Goal: Task Accomplishment & Management: Complete application form

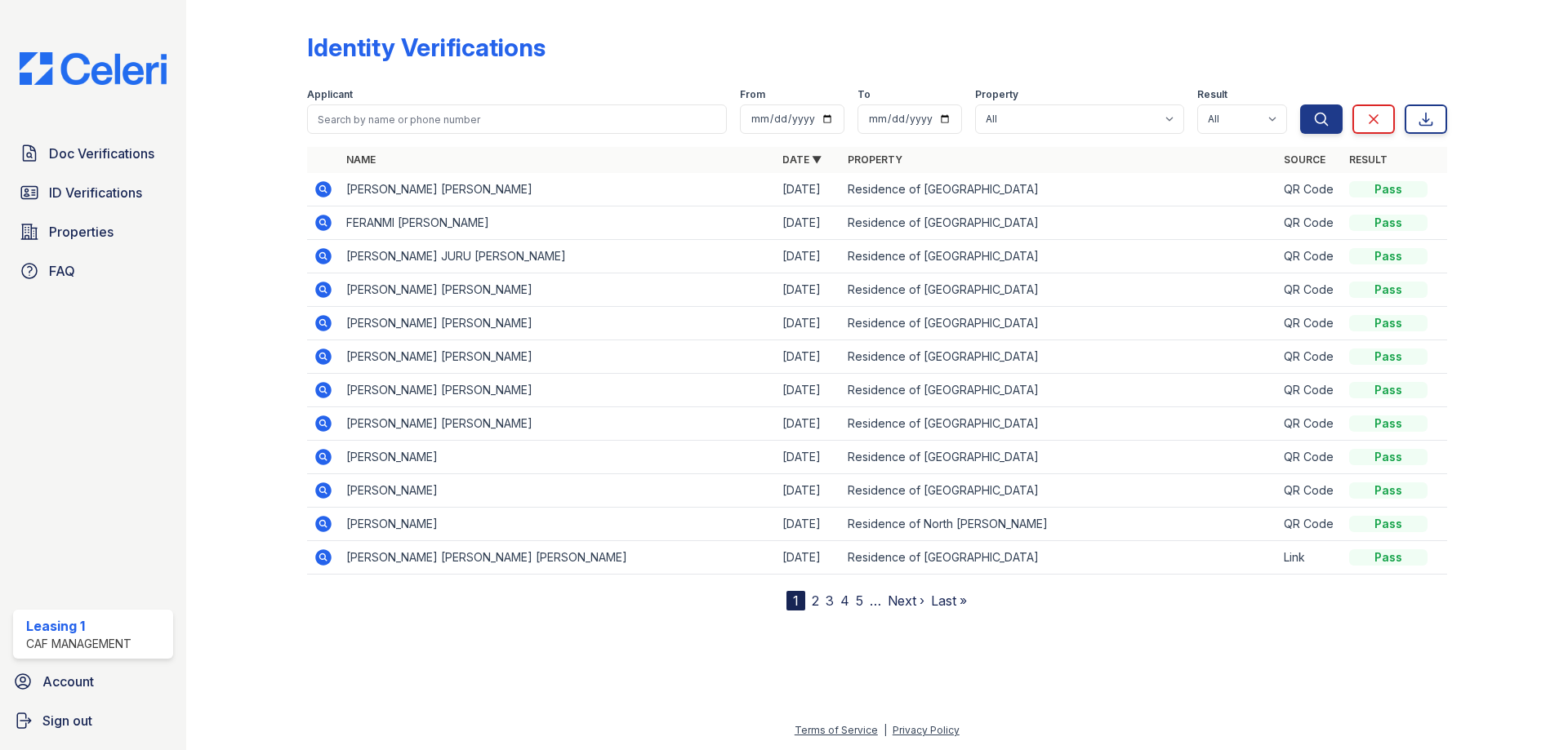
click at [322, 492] on icon at bounding box center [323, 490] width 19 height 19
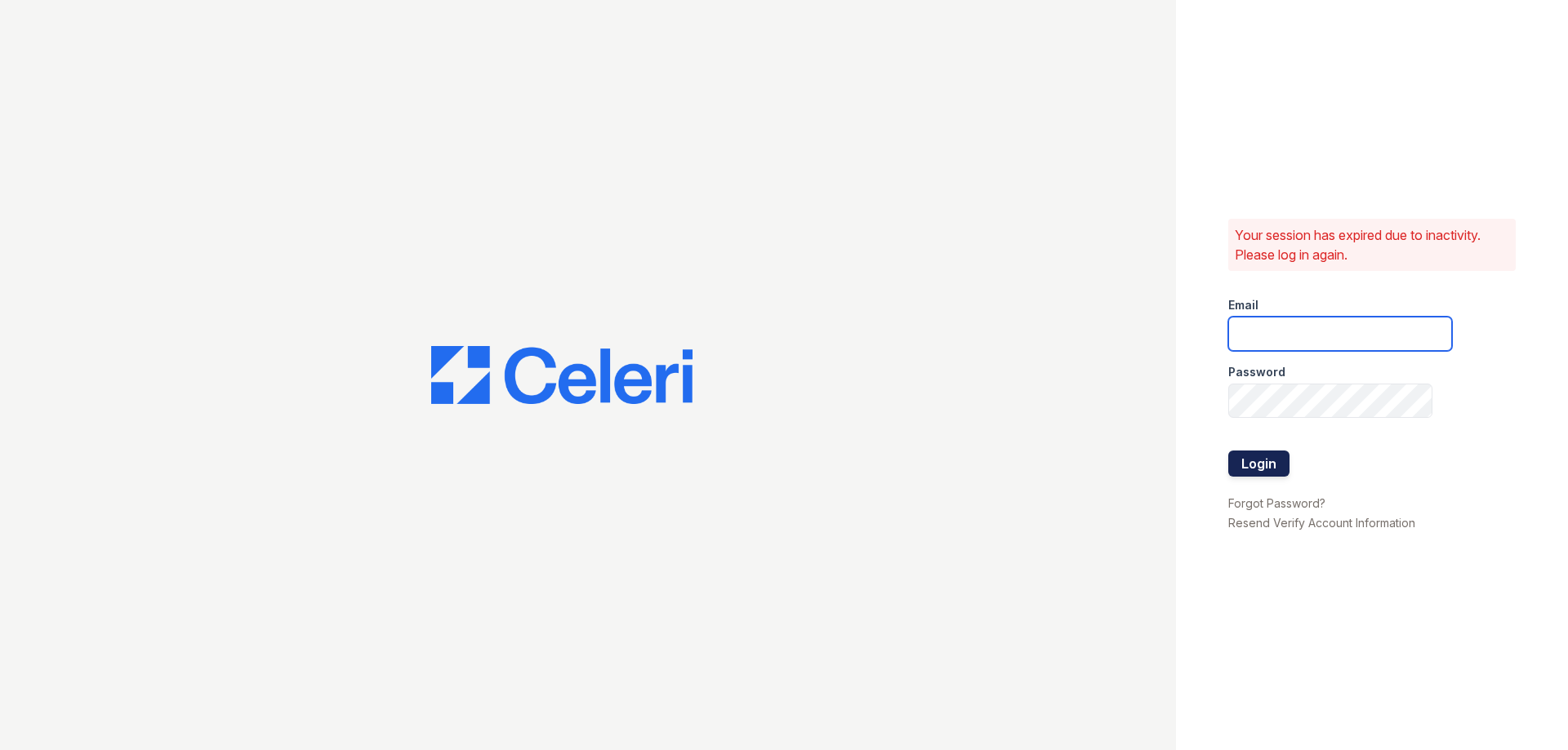
type input "[EMAIL_ADDRESS][DOMAIN_NAME]"
click at [1263, 460] on button "Login" at bounding box center [1259, 463] width 61 height 26
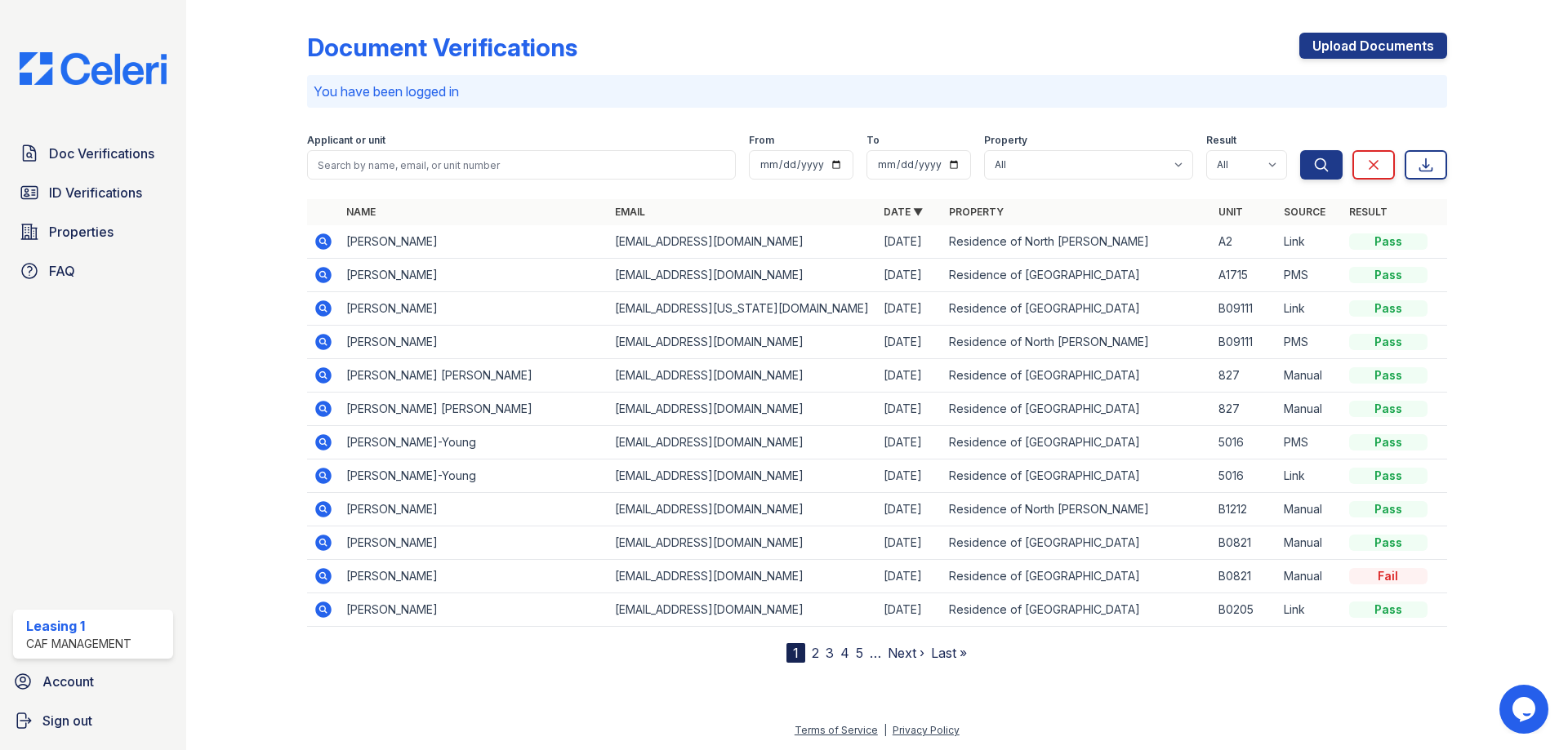
click at [322, 337] on icon at bounding box center [323, 341] width 16 height 16
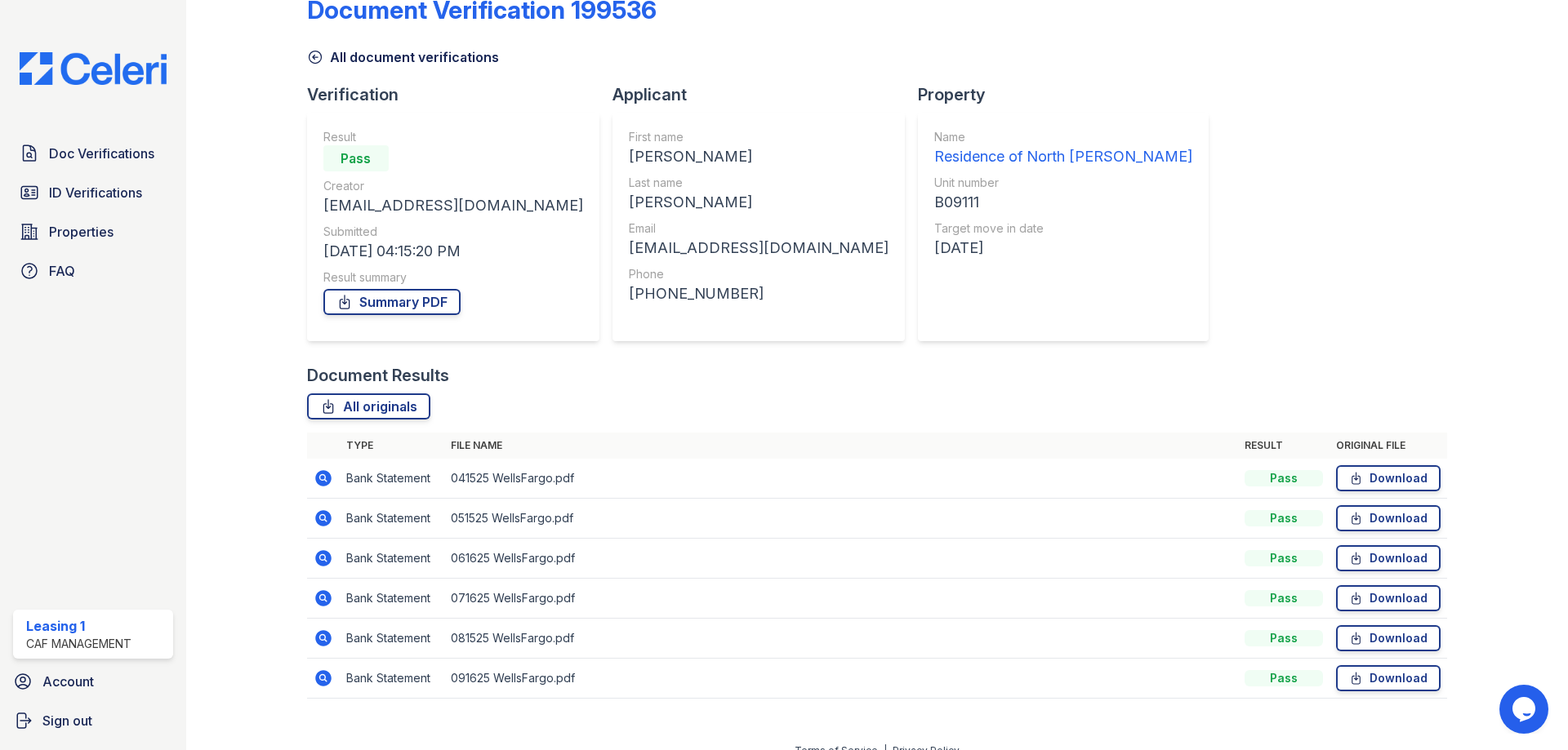
scroll to position [58, 0]
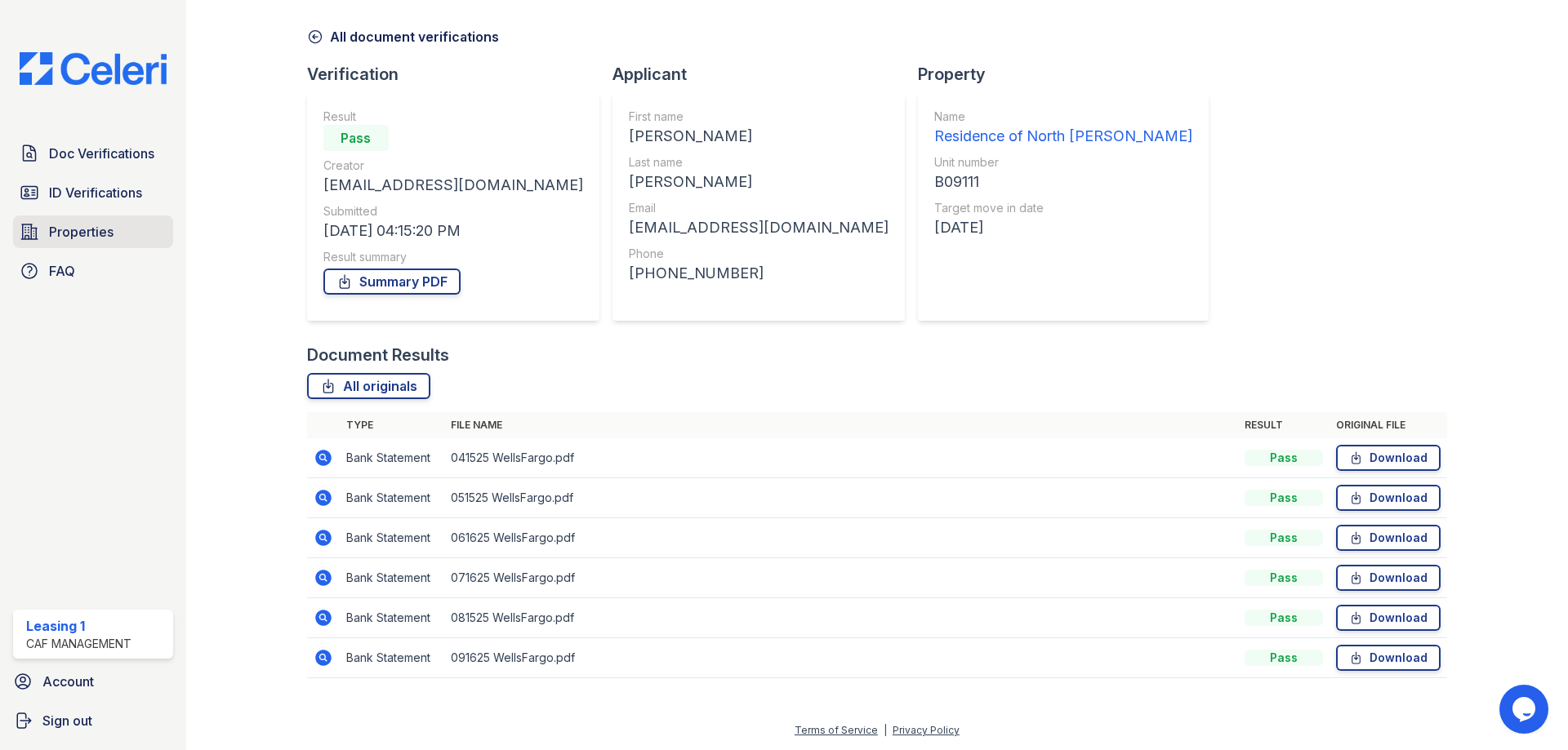
click at [98, 231] on span "Properties" at bounding box center [81, 231] width 65 height 19
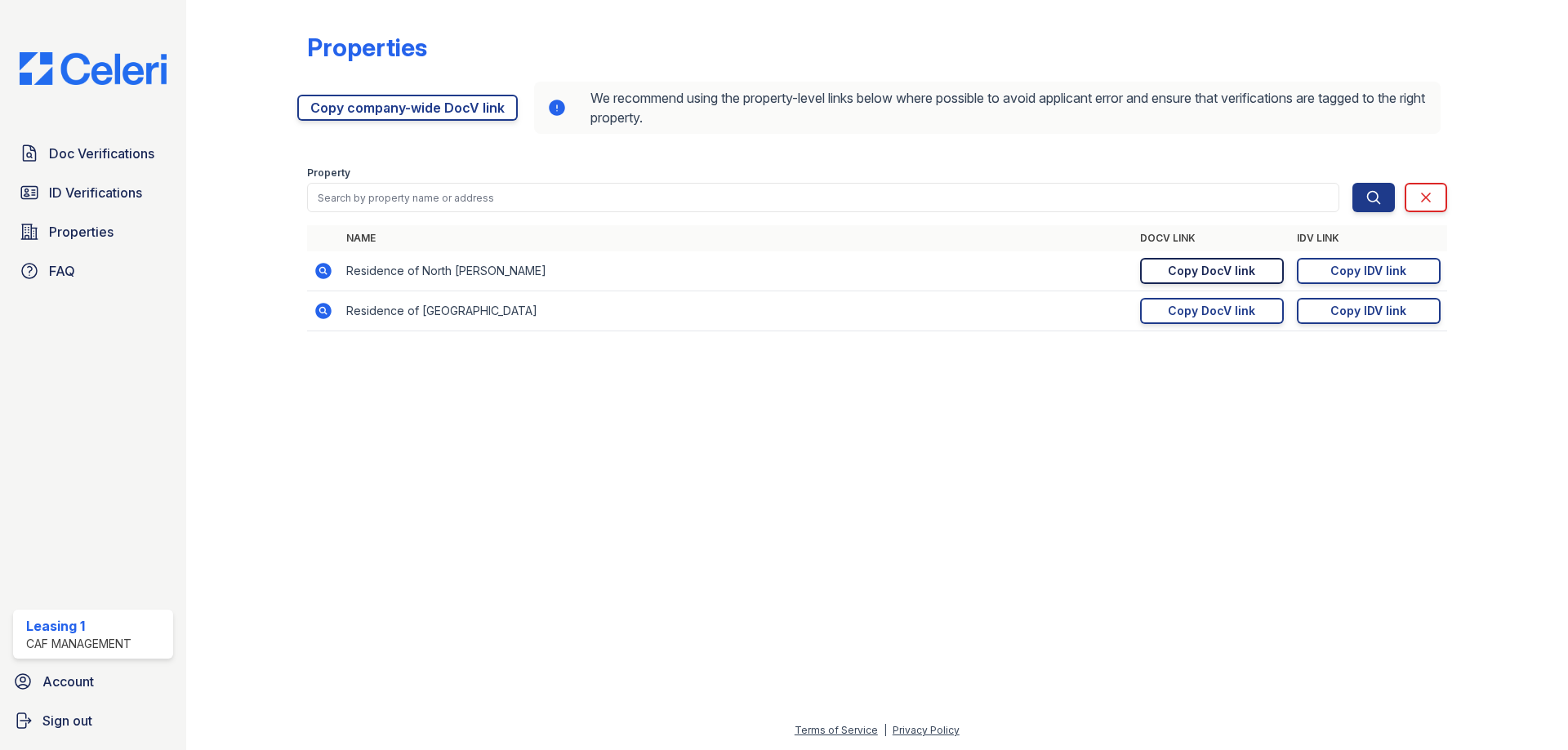
click at [1200, 260] on link "Copy DocV link Copy link" at bounding box center [1212, 270] width 144 height 26
click at [466, 265] on td "Residence of North [PERSON_NAME]" at bounding box center [736, 271] width 794 height 40
click at [320, 273] on icon at bounding box center [323, 270] width 16 height 16
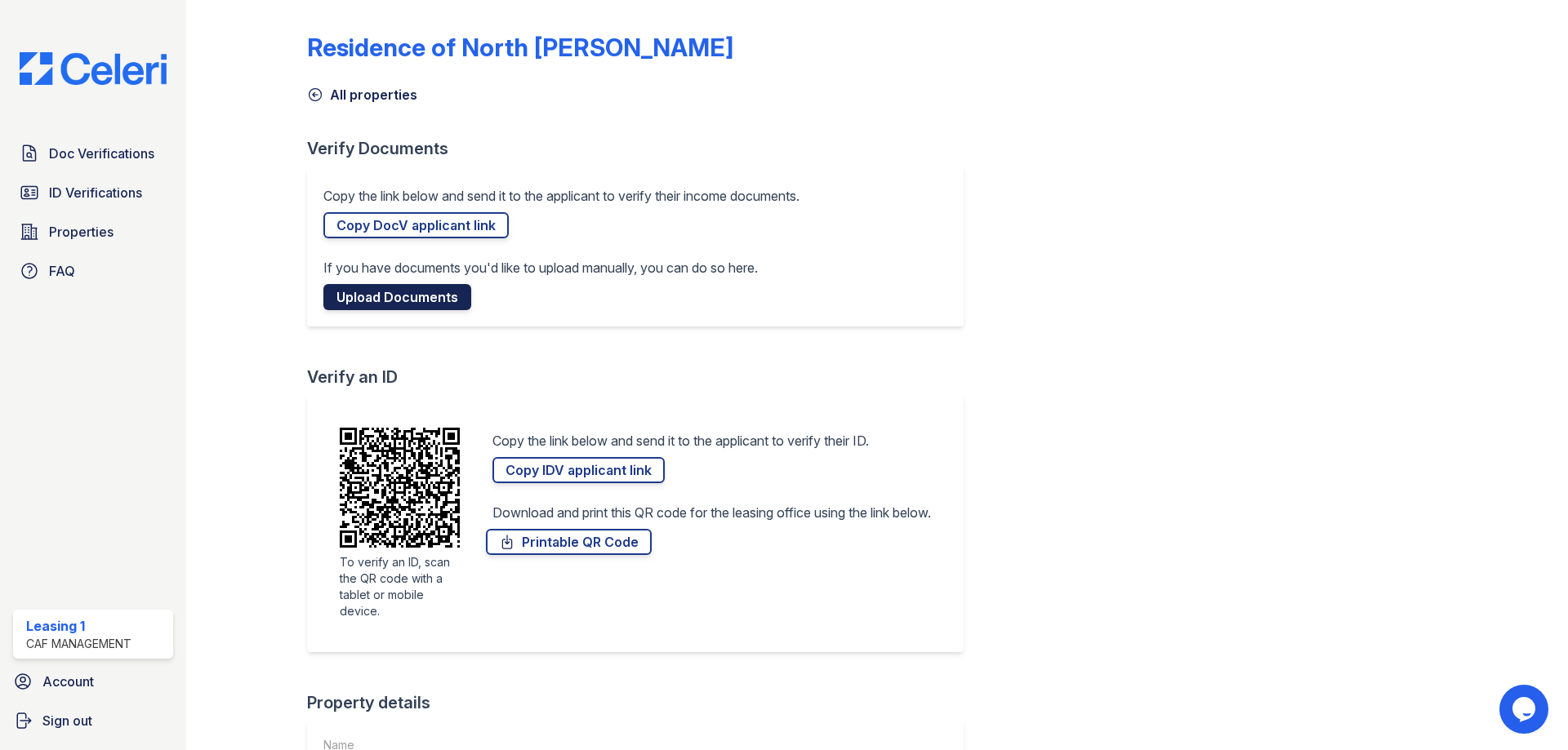
click at [424, 301] on link "Upload Documents" at bounding box center [397, 296] width 148 height 26
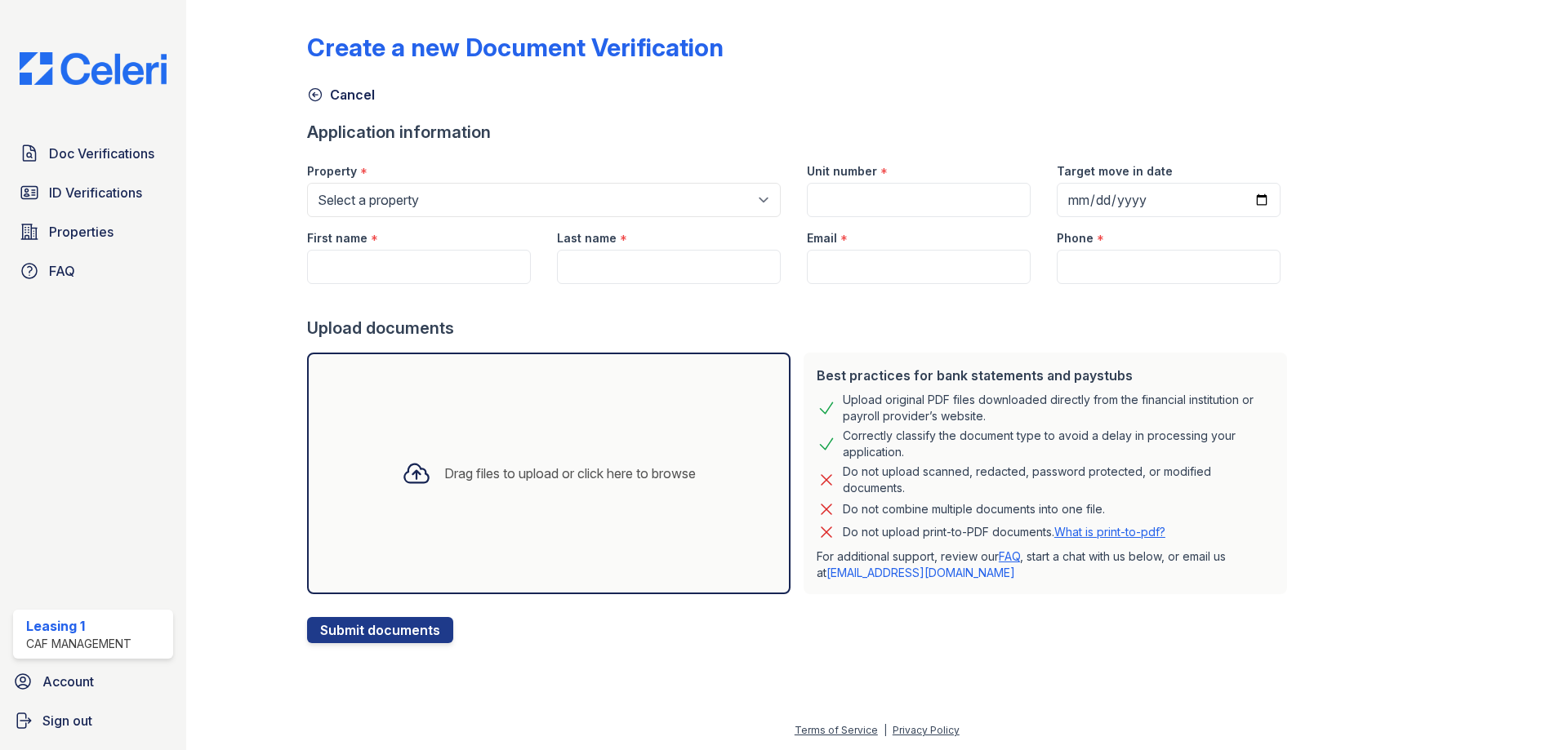
click at [509, 418] on div "Drag files to upload or click here to browse" at bounding box center [548, 474] width 483 height 242
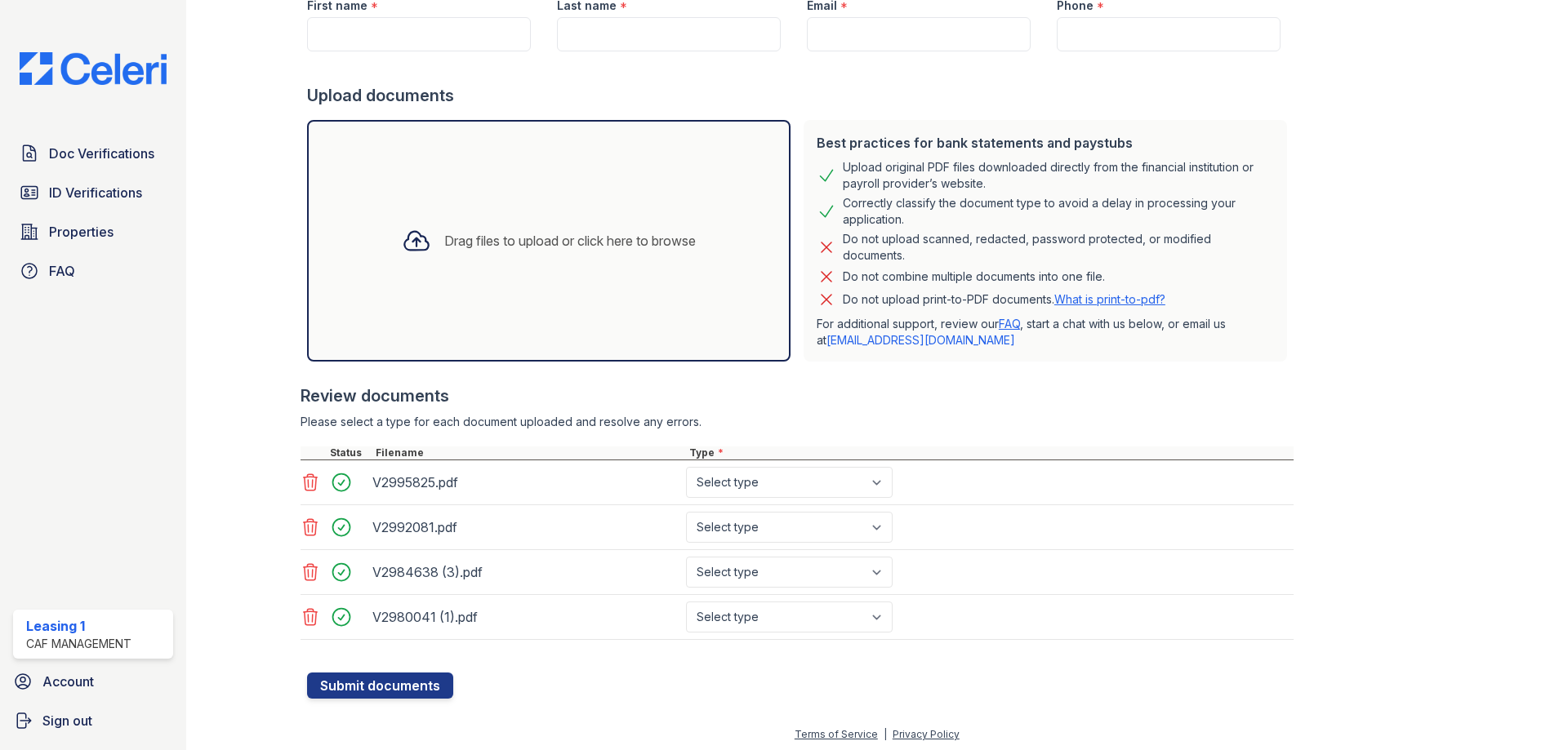
scroll to position [237, 0]
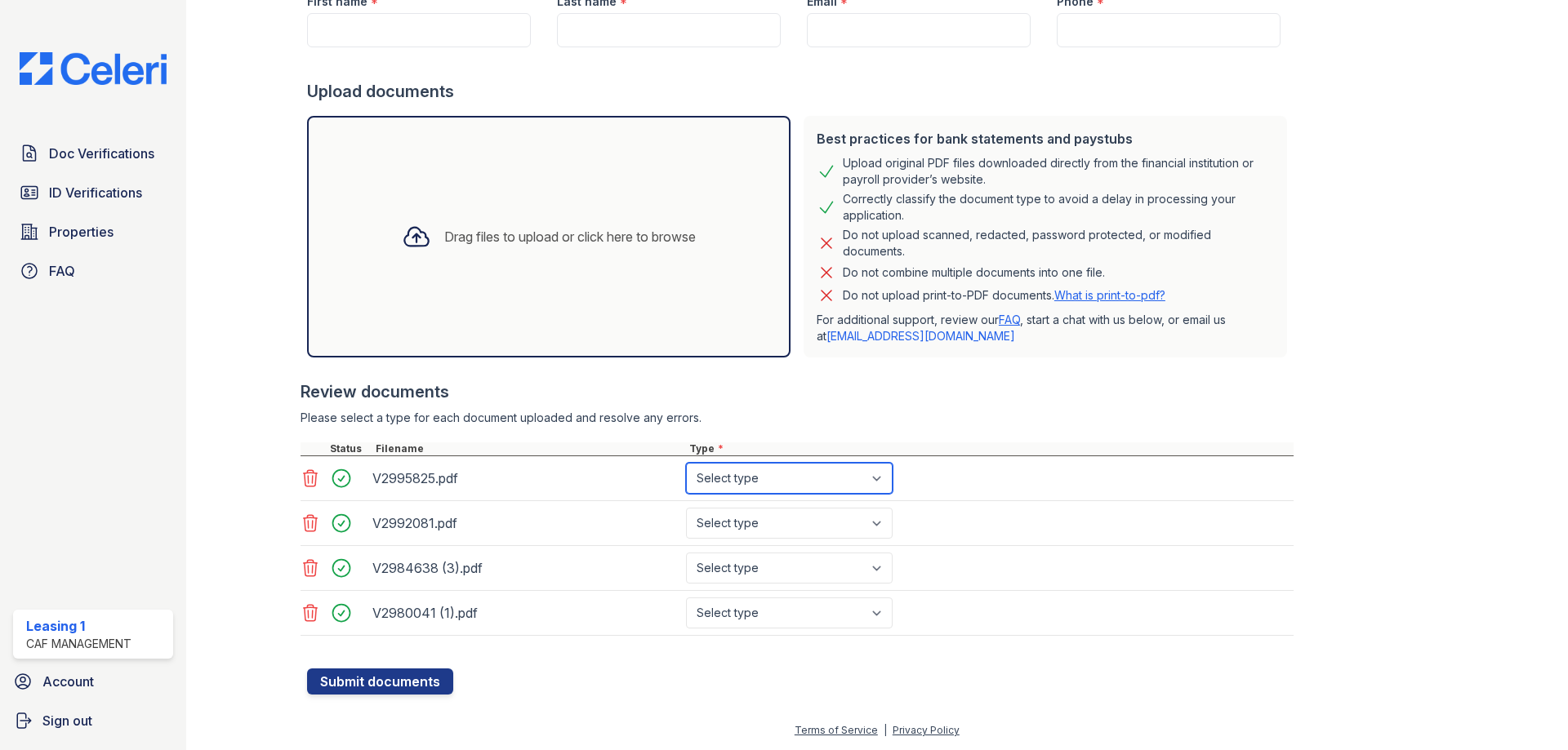
click at [734, 469] on select "Select type Paystub Bank Statement Offer Letter Tax Documents Benefit Award Let…" at bounding box center [789, 478] width 207 height 31
select select "paystub"
click at [686, 463] on select "Select type Paystub Bank Statement Offer Letter Tax Documents Benefit Award Let…" at bounding box center [789, 478] width 207 height 31
click at [738, 507] on select "Select type Paystub Bank Statement Offer Letter Tax Documents Benefit Award Let…" at bounding box center [789, 522] width 207 height 31
select select "paystub"
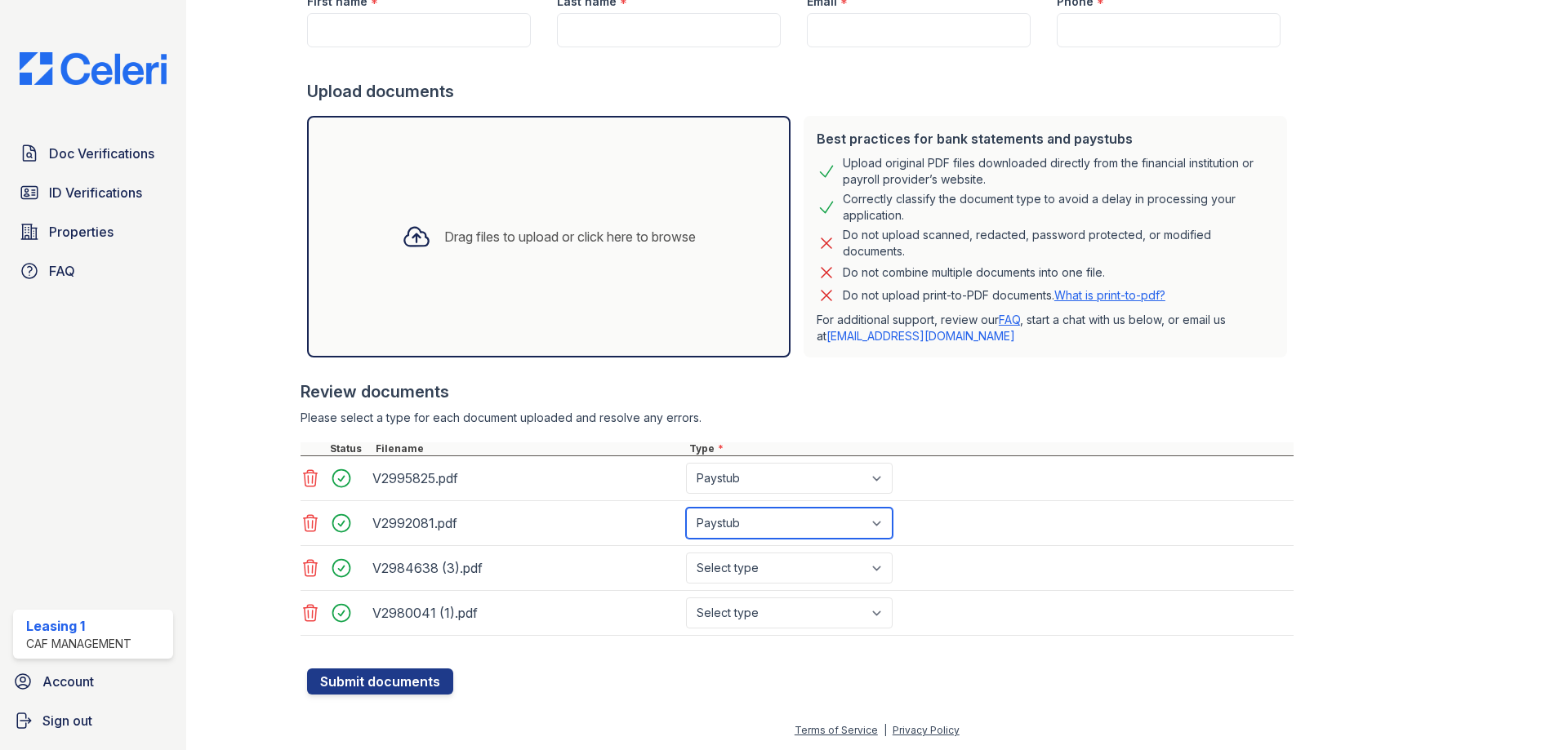
click at [686, 507] on select "Select type Paystub Bank Statement Offer Letter Tax Documents Benefit Award Let…" at bounding box center [789, 522] width 207 height 31
click at [749, 566] on select "Select type Paystub Bank Statement Offer Letter Tax Documents Benefit Award Let…" at bounding box center [789, 568] width 207 height 31
select select "paystub"
click at [686, 553] on select "Select type Paystub Bank Statement Offer Letter Tax Documents Benefit Award Let…" at bounding box center [789, 568] width 207 height 31
click at [739, 594] on div "V2980041 (1).pdf Select type Paystub Bank Statement Offer Letter Tax Documents …" at bounding box center [797, 613] width 993 height 45
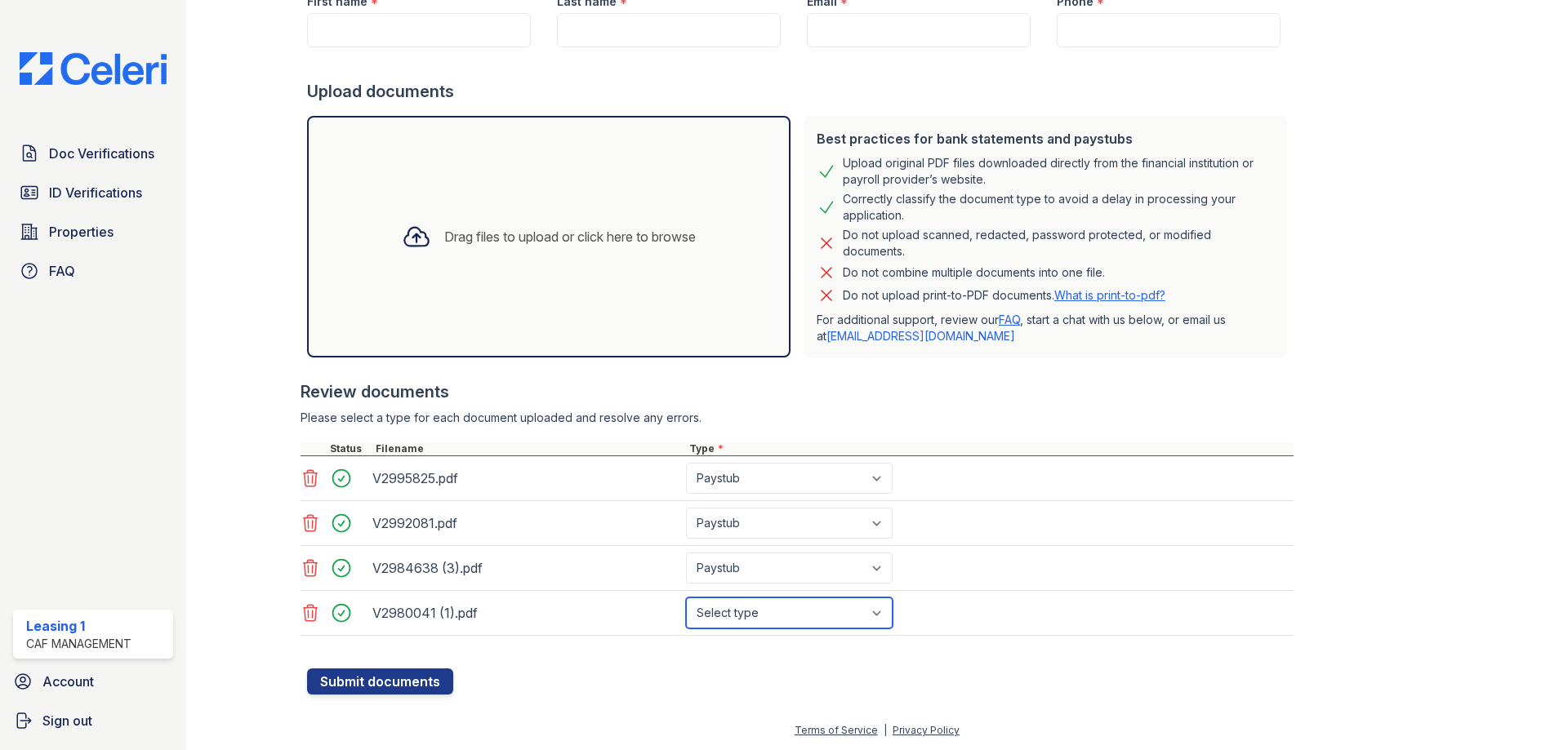
drag, startPoint x: 745, startPoint y: 616, endPoint x: 764, endPoint y: 607, distance: 21.0
click at [750, 616] on select "Select type Paystub Bank Statement Offer Letter Tax Documents Benefit Award Let…" at bounding box center [789, 612] width 207 height 31
click at [686, 597] on select "Select type Paystub Bank Statement Offer Letter Tax Documents Benefit Award Let…" at bounding box center [789, 612] width 207 height 31
drag, startPoint x: 754, startPoint y: 614, endPoint x: 757, endPoint y: 598, distance: 16.3
click at [754, 614] on select "Select type Paystub Bank Statement Offer Letter Tax Documents Benefit Award Let…" at bounding box center [789, 612] width 207 height 31
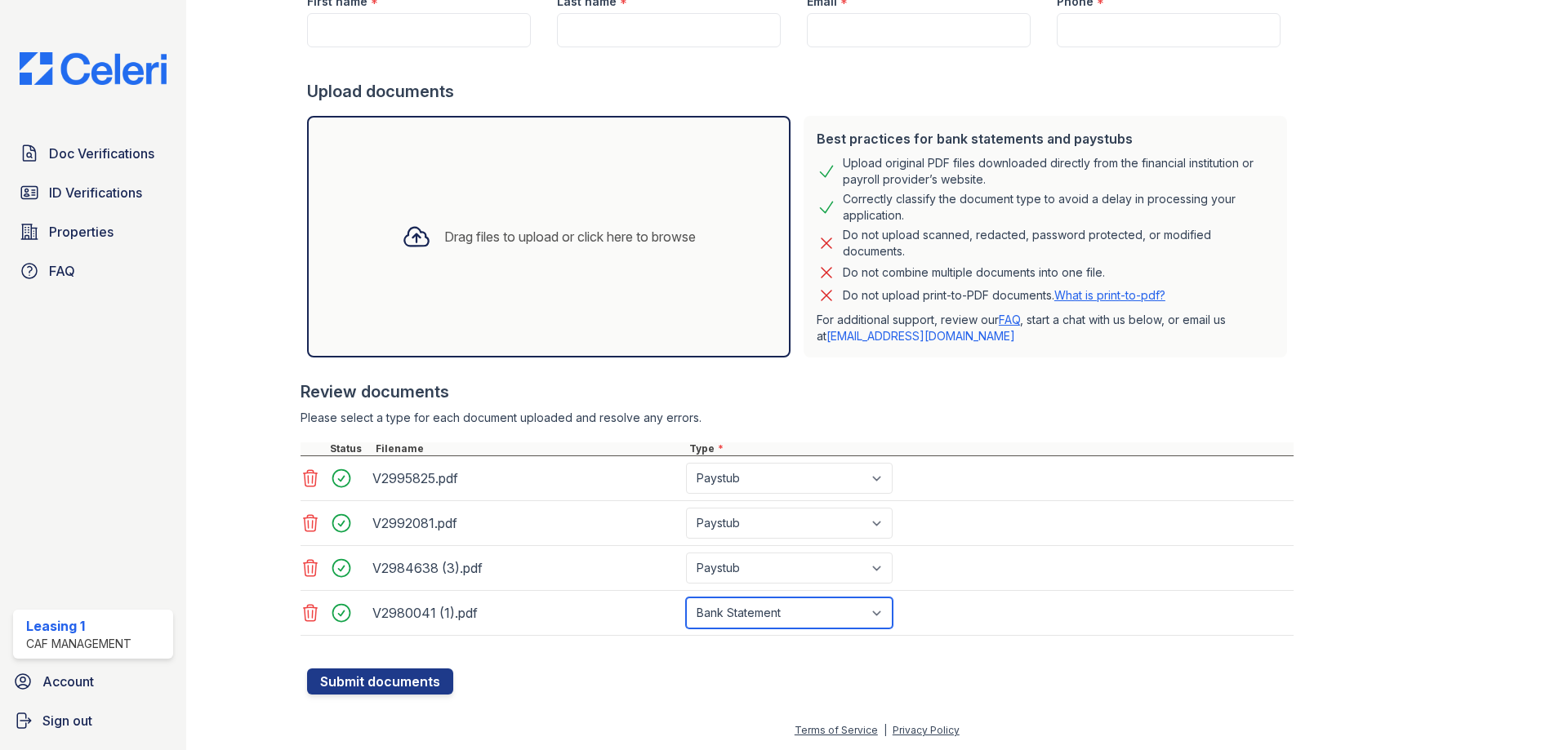
select select "paystub"
click at [686, 597] on select "Select type Paystub Bank Statement Offer Letter Tax Documents Benefit Award Let…" at bounding box center [789, 612] width 207 height 31
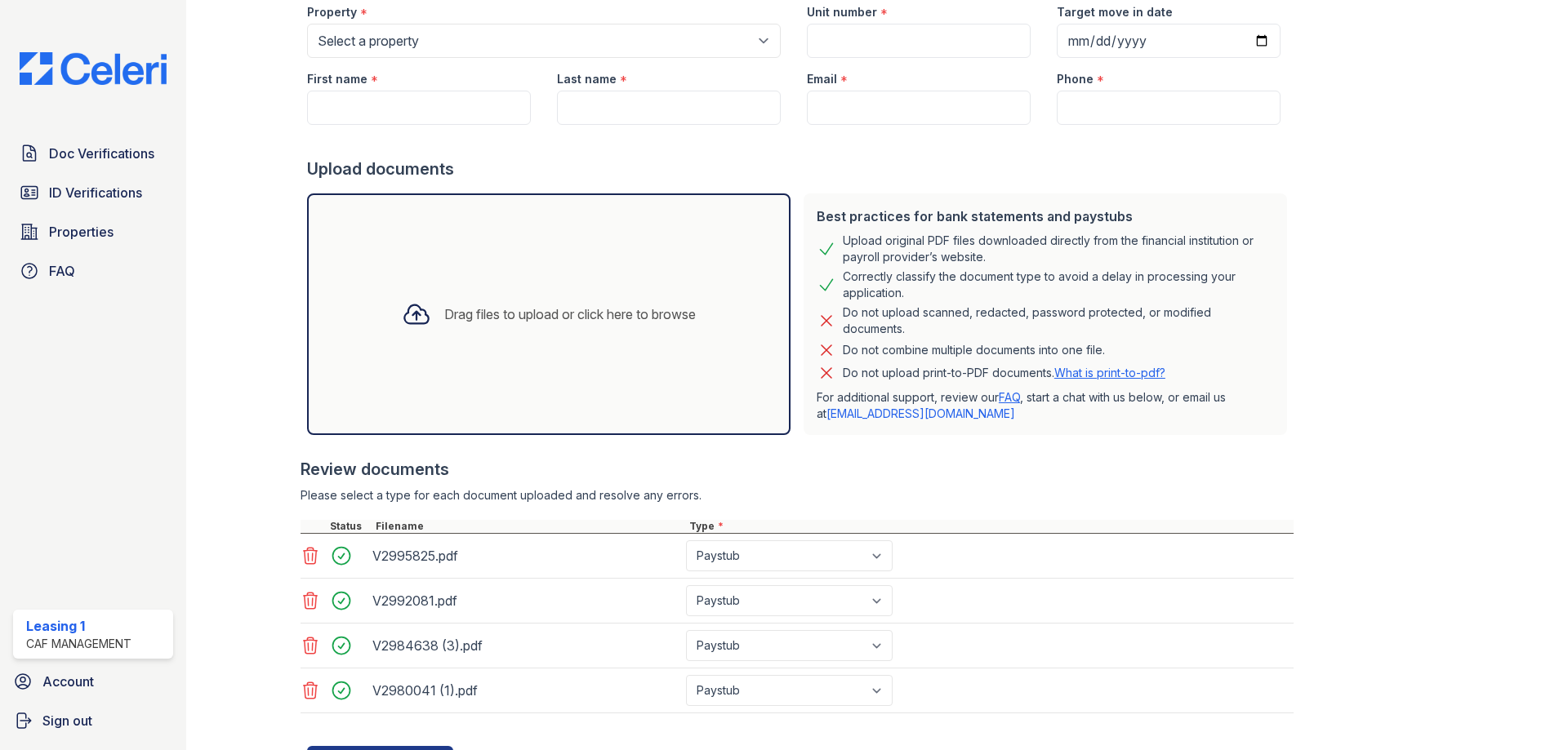
scroll to position [0, 0]
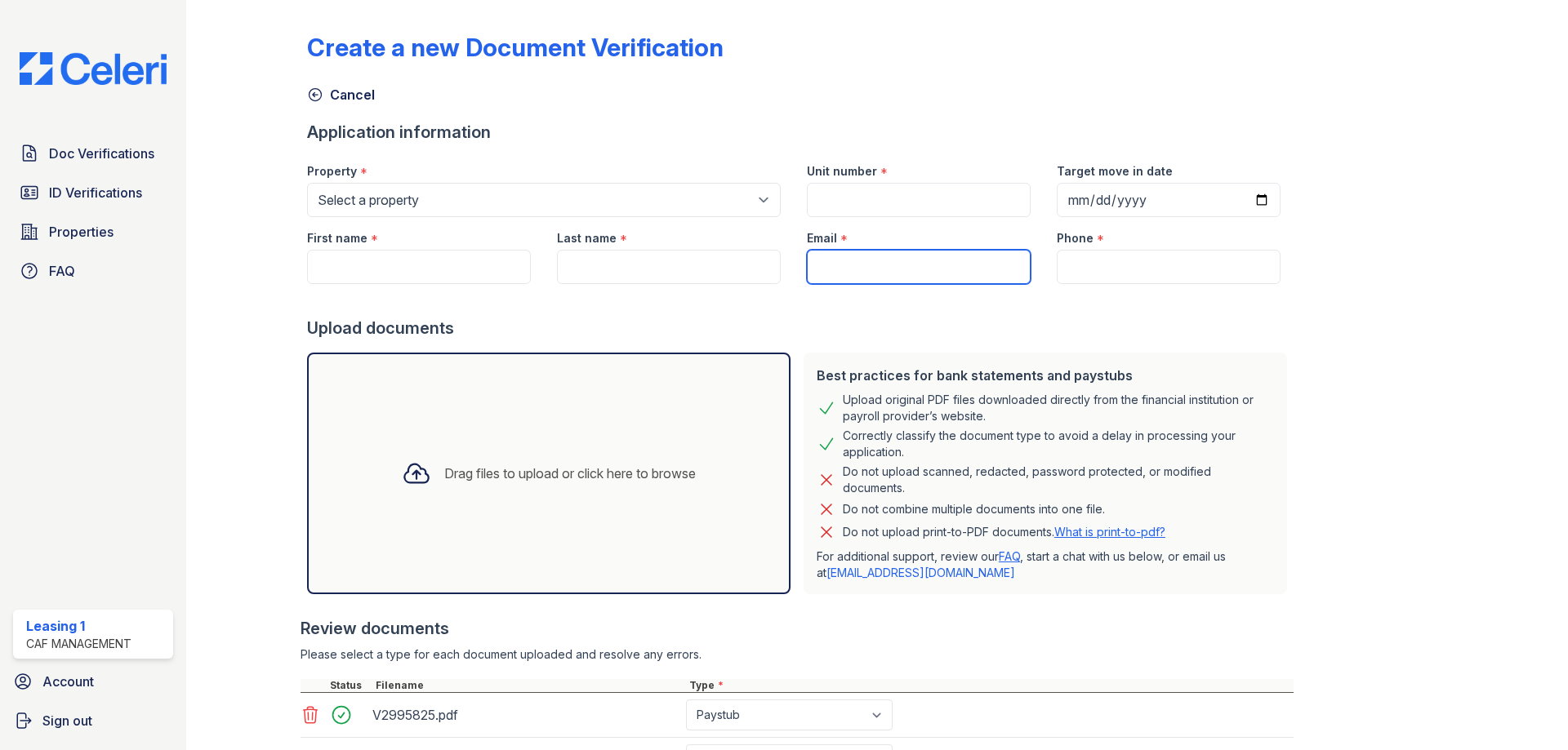
click at [807, 254] on input "Email" at bounding box center [918, 266] width 224 height 34
paste input "[EMAIL_ADDRESS][DOMAIN_NAME]"
type input "[EMAIL_ADDRESS][DOMAIN_NAME]"
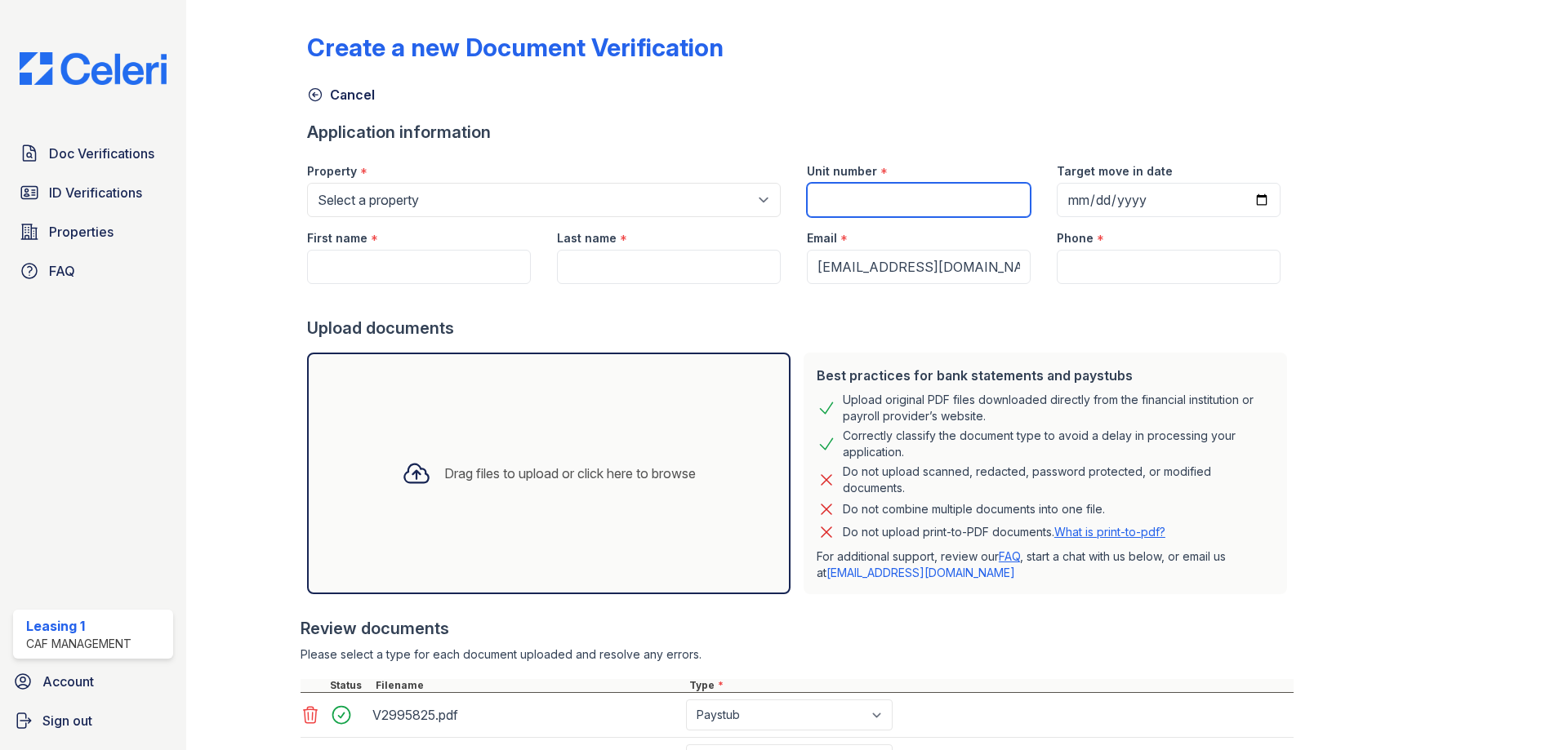
click at [842, 199] on input "Unit number" at bounding box center [918, 200] width 224 height 34
type input "A1715"
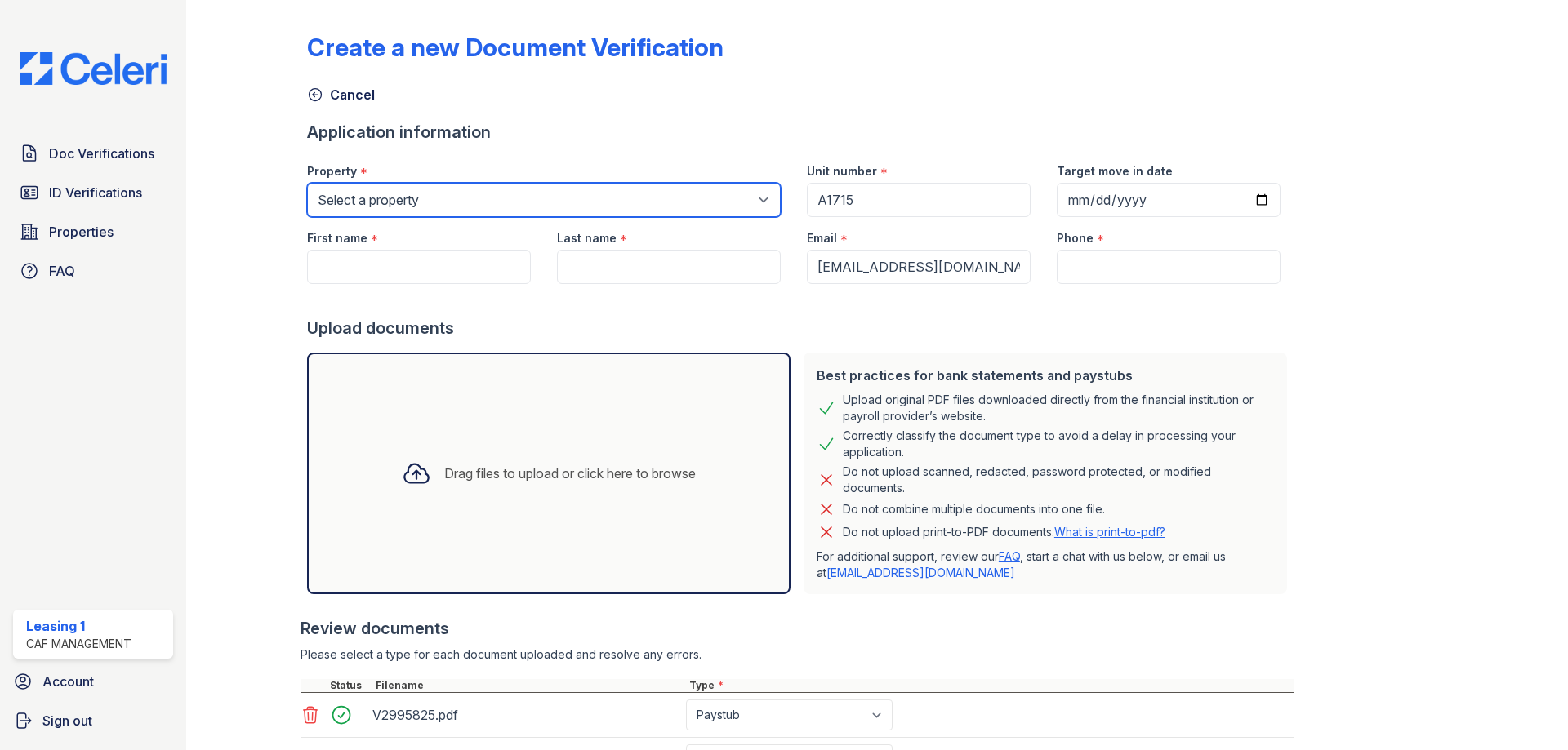
drag, startPoint x: 580, startPoint y: 190, endPoint x: 574, endPoint y: 199, distance: 10.8
click at [579, 190] on select "Select a property Residence of North Dallas Residence of North Dallas II" at bounding box center [544, 200] width 474 height 34
select select "4627"
click at [307, 183] on select "Select a property Residence of North Dallas Residence of North Dallas II" at bounding box center [544, 200] width 474 height 34
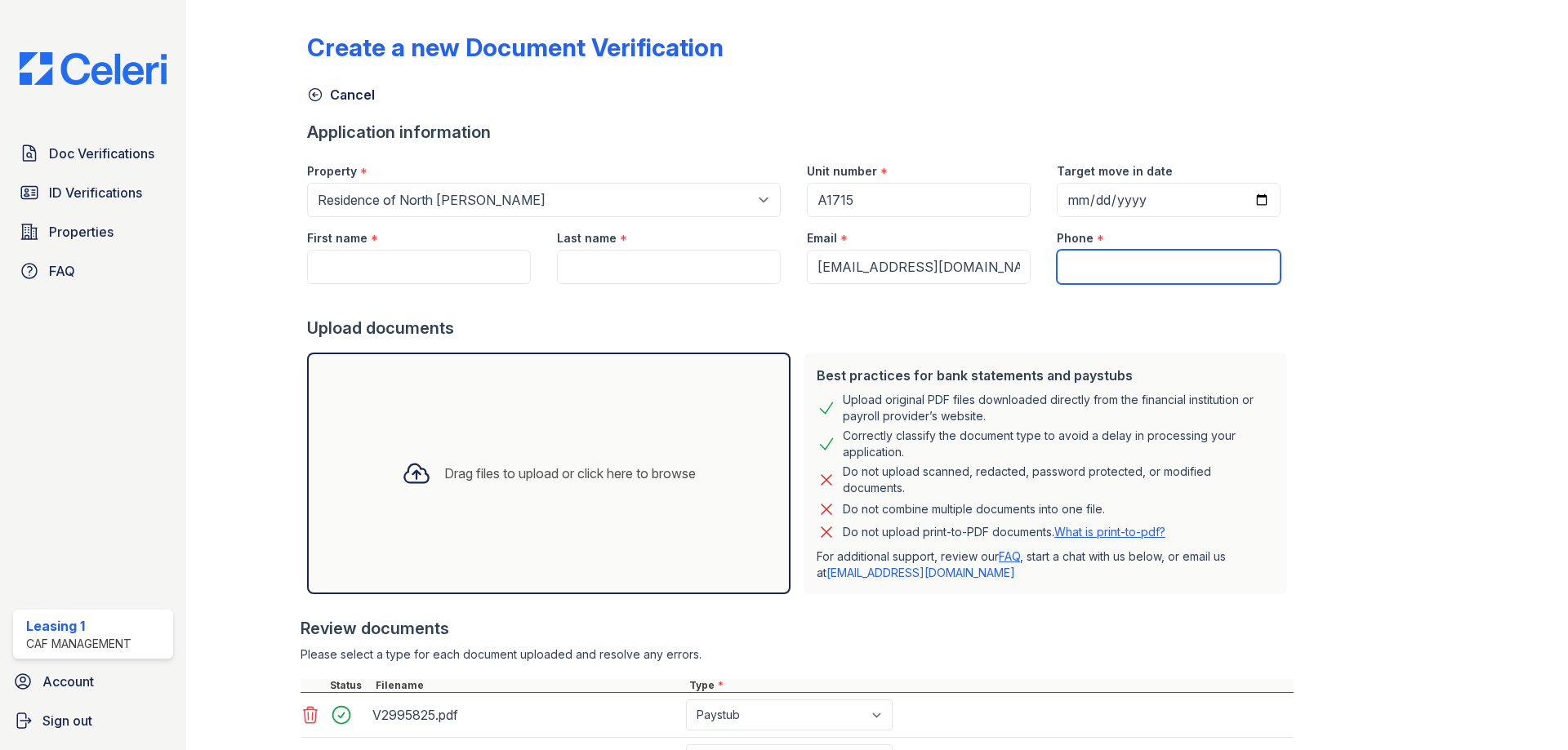
click at [1081, 263] on input "Phone" at bounding box center [1169, 266] width 224 height 34
type input "9453276077"
click at [453, 279] on input "First name" at bounding box center [418, 266] width 224 height 34
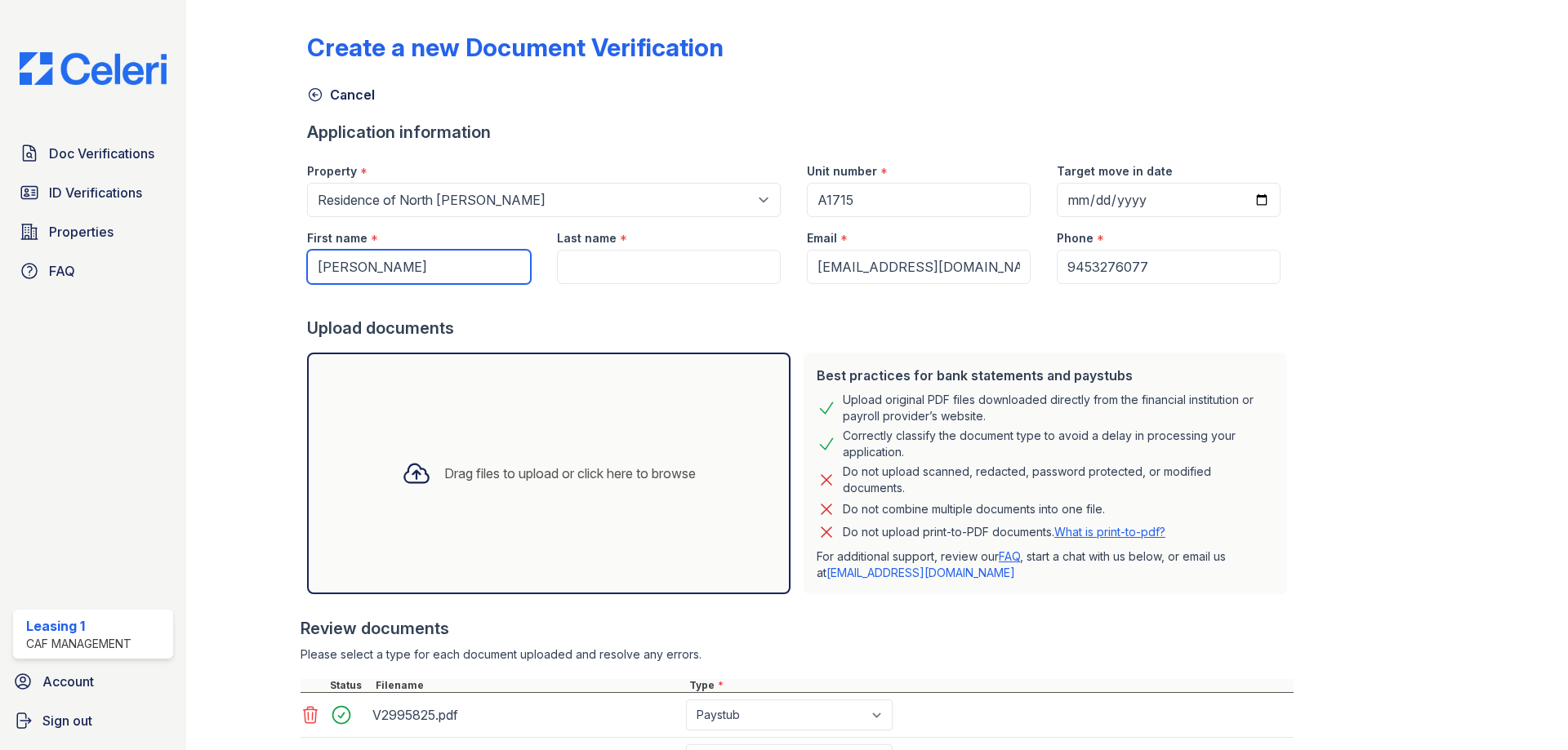
type input "[PERSON_NAME]"
drag, startPoint x: 633, startPoint y: 270, endPoint x: 612, endPoint y: 254, distance: 26.4
click at [633, 270] on input "Last name" at bounding box center [669, 266] width 224 height 34
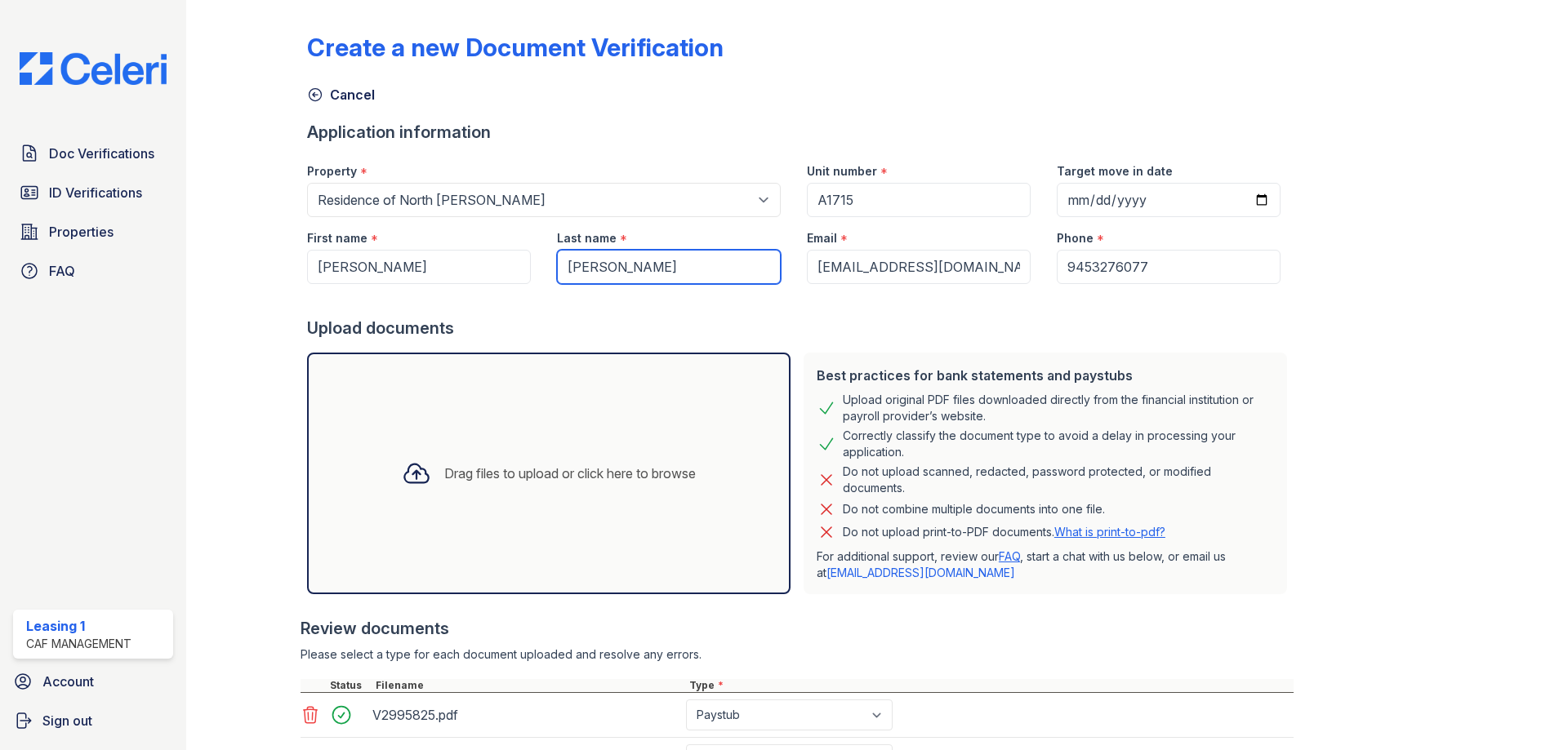
click at [560, 265] on input "Garcia" at bounding box center [669, 266] width 224 height 34
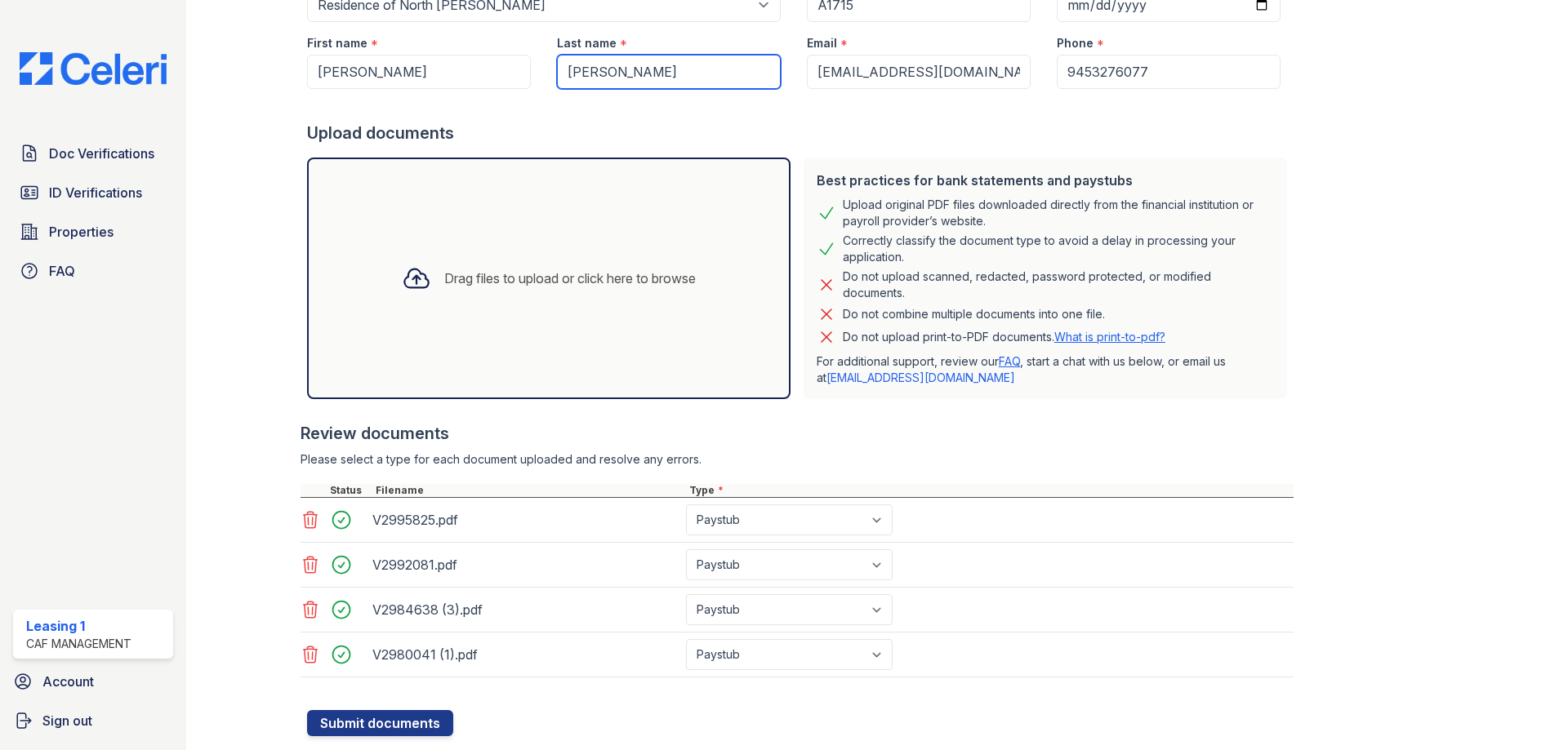
scroll to position [237, 0]
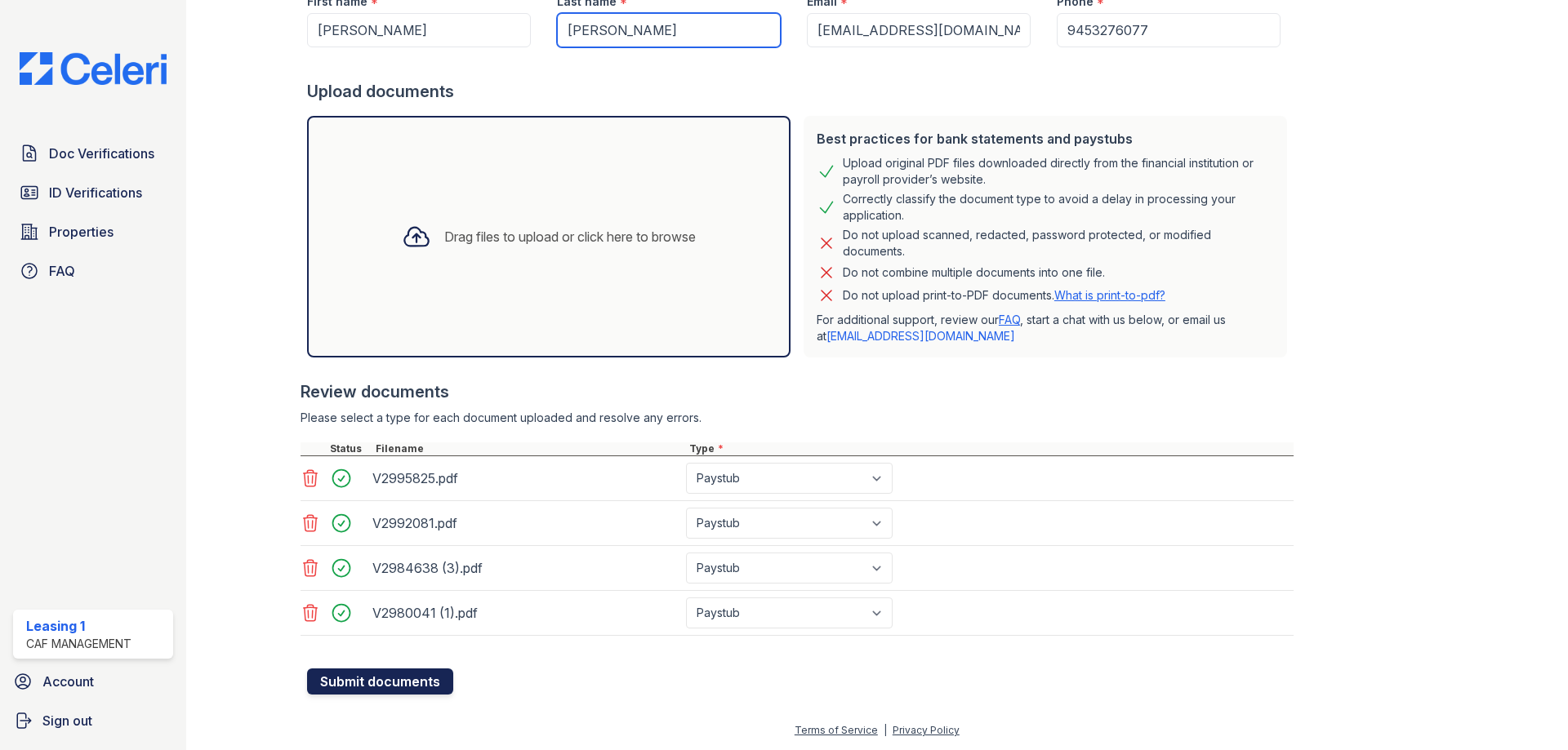
type input "[PERSON_NAME]"
click at [420, 678] on button "Submit documents" at bounding box center [380, 681] width 146 height 26
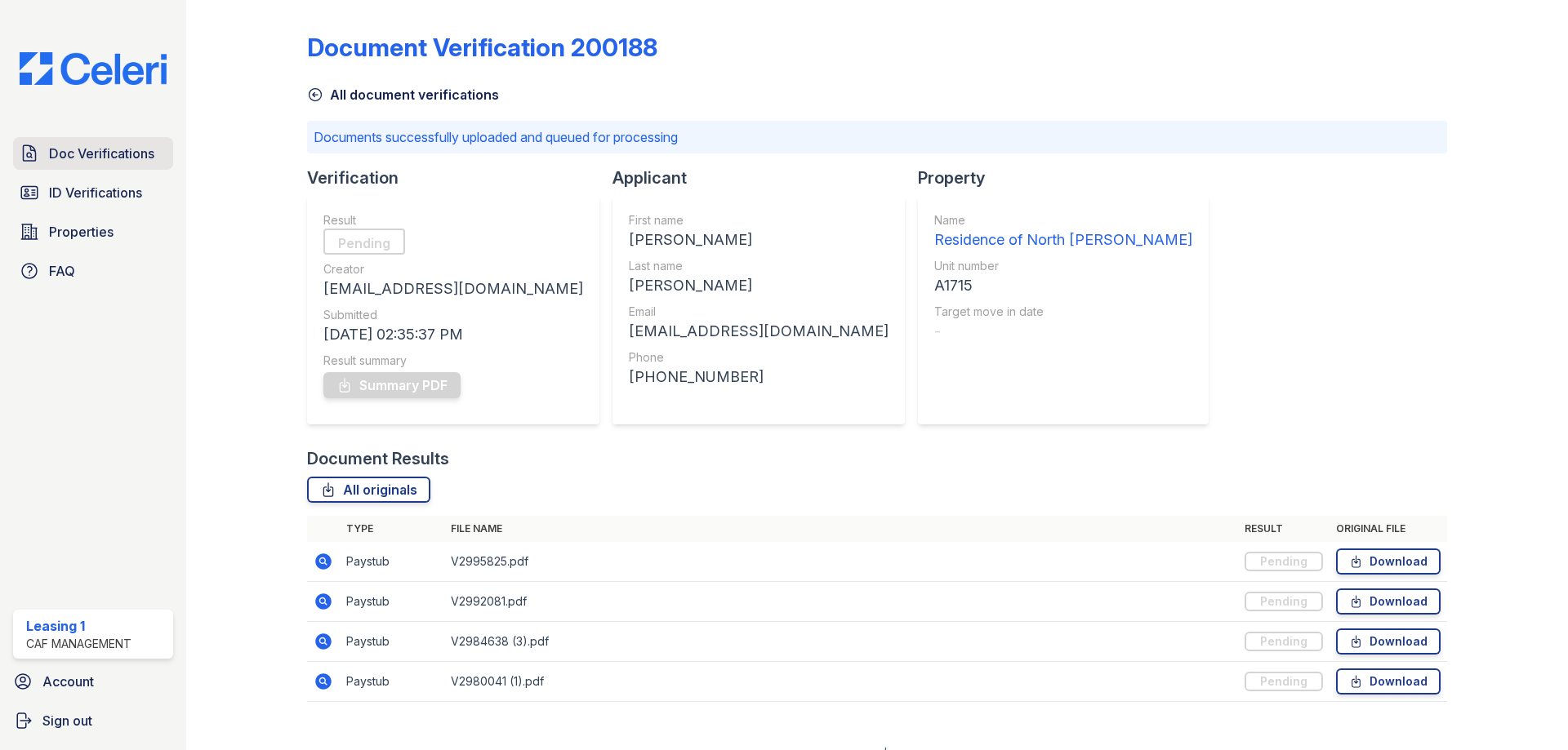
click at [124, 153] on span "Doc Verifications" at bounding box center [101, 153] width 105 height 19
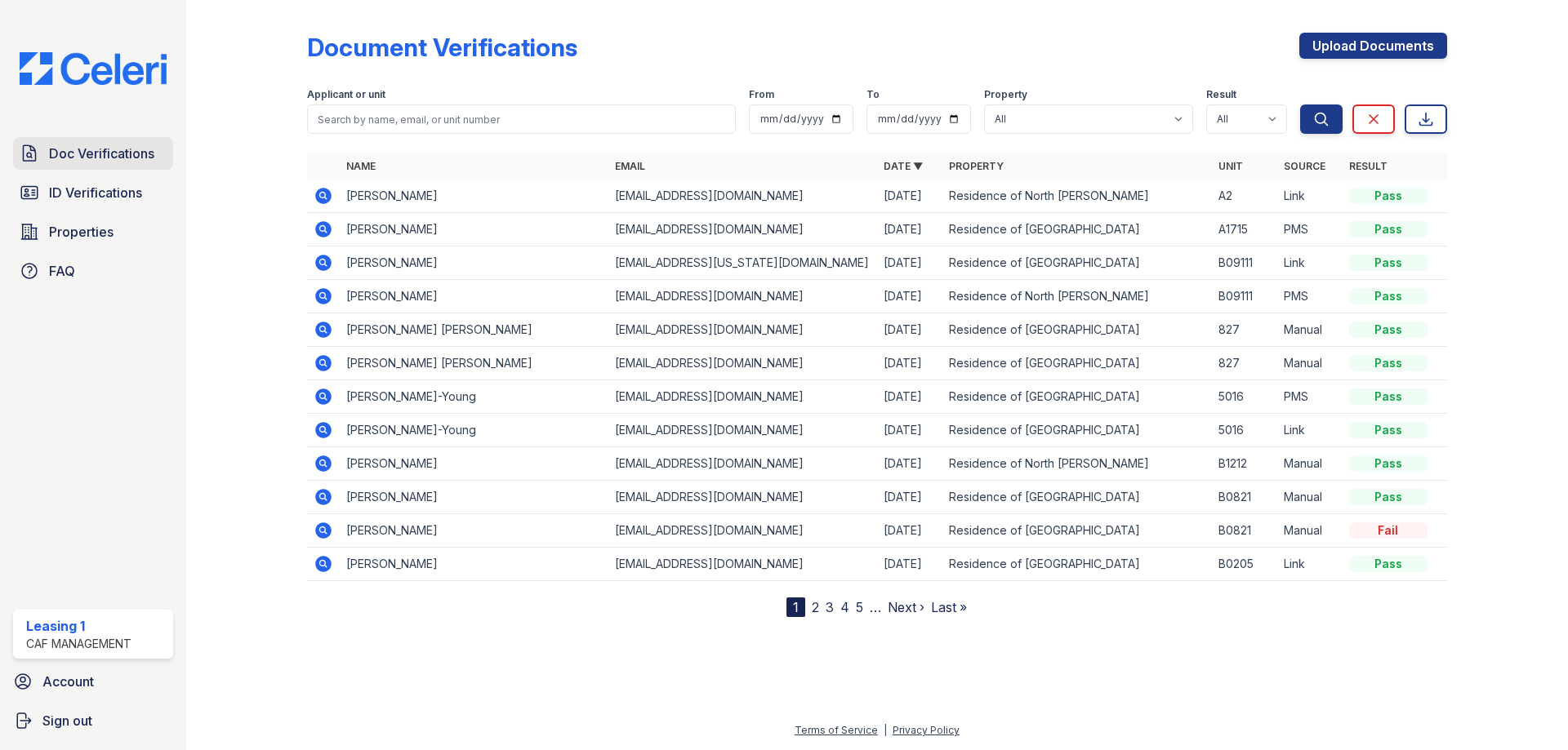
click at [164, 160] on link "Doc Verifications" at bounding box center [93, 153] width 160 height 33
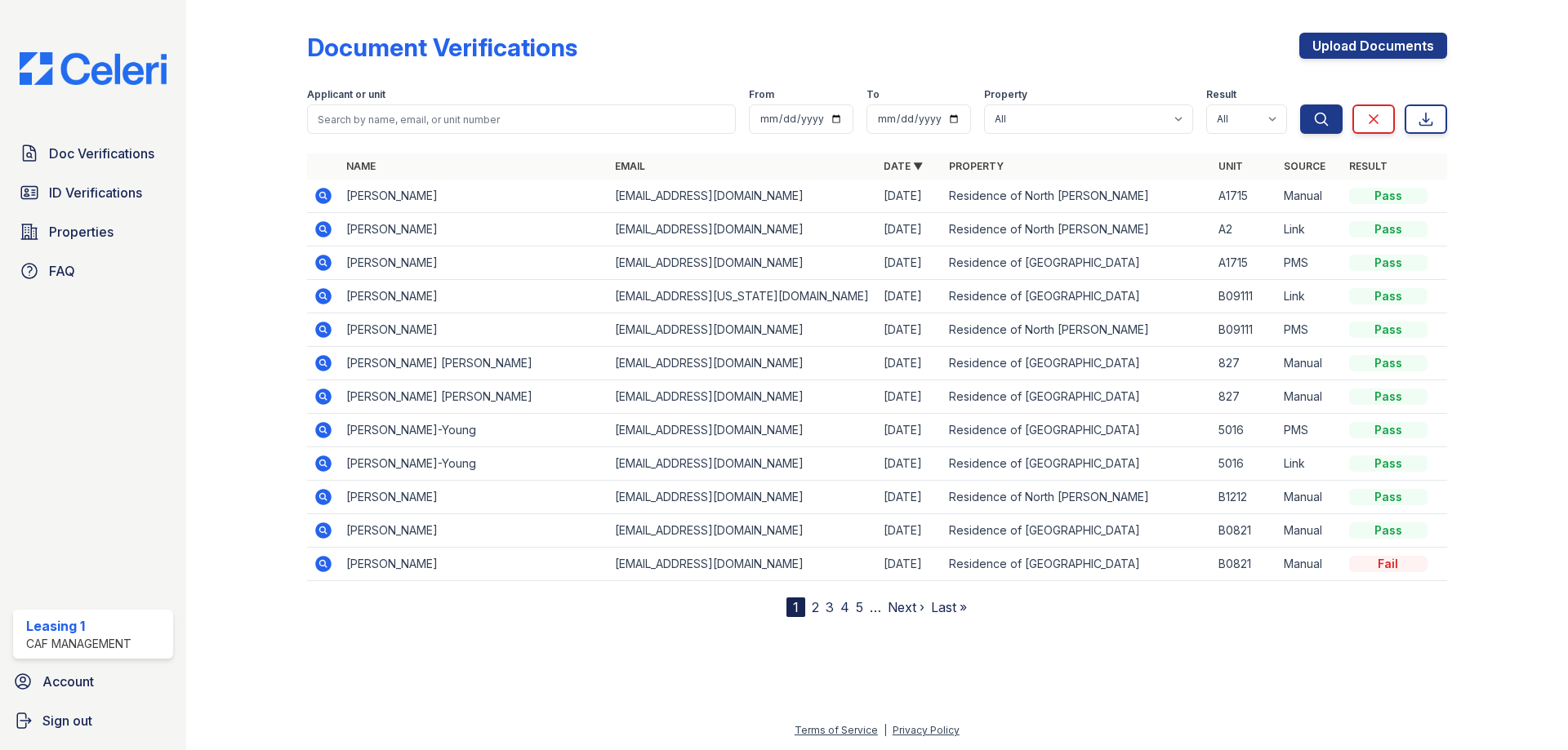
click at [329, 265] on icon at bounding box center [323, 262] width 16 height 16
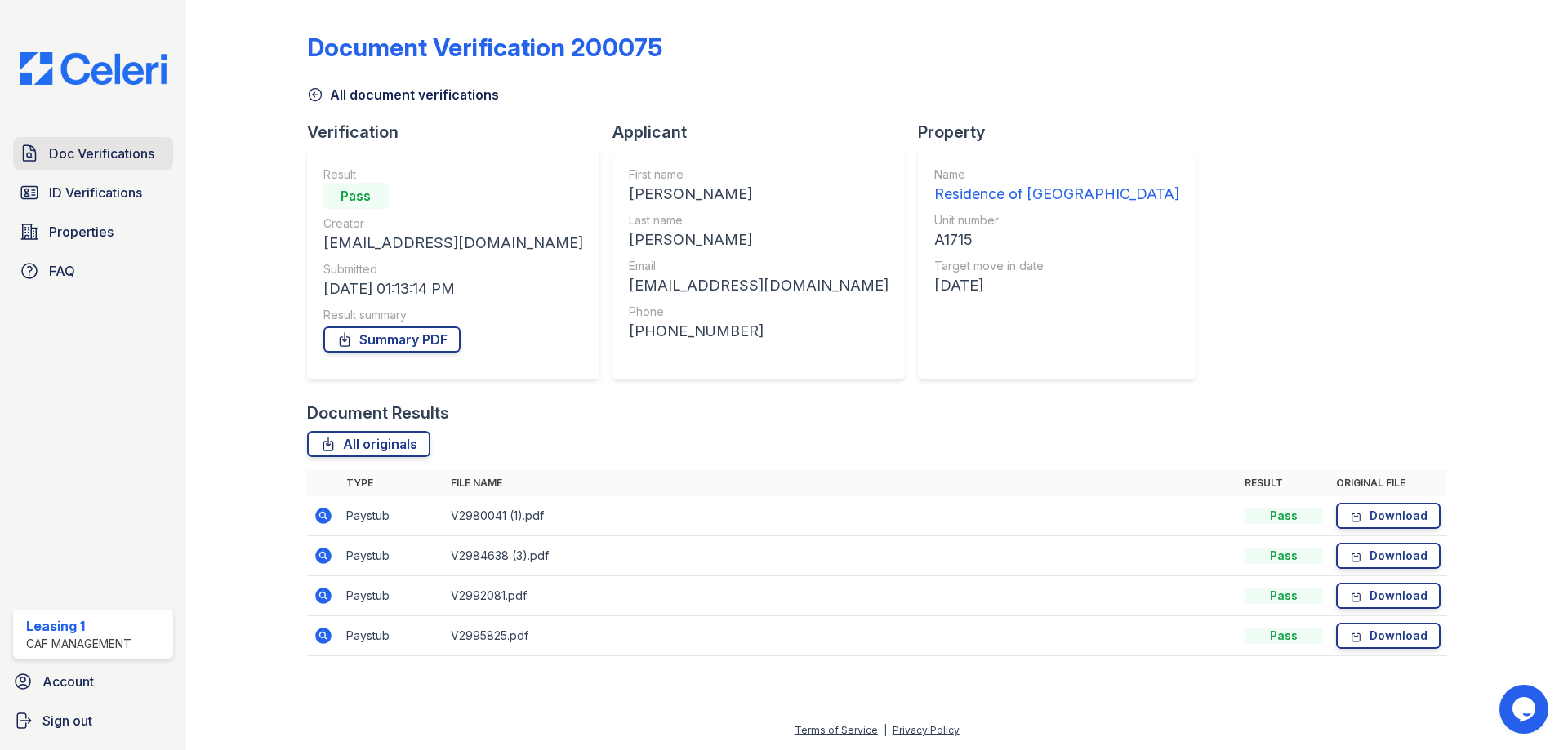
click at [130, 143] on link "Doc Verifications" at bounding box center [93, 153] width 160 height 33
